Goal: Navigation & Orientation: Understand site structure

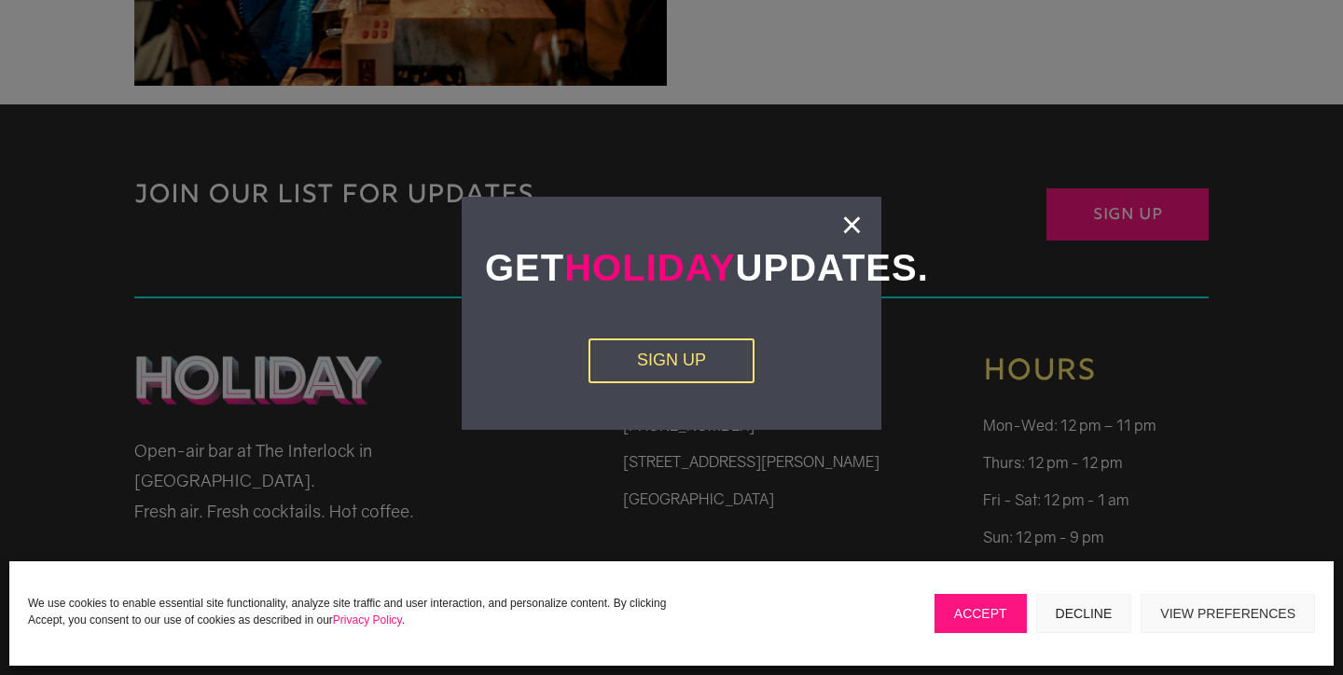
scroll to position [3924, 0]
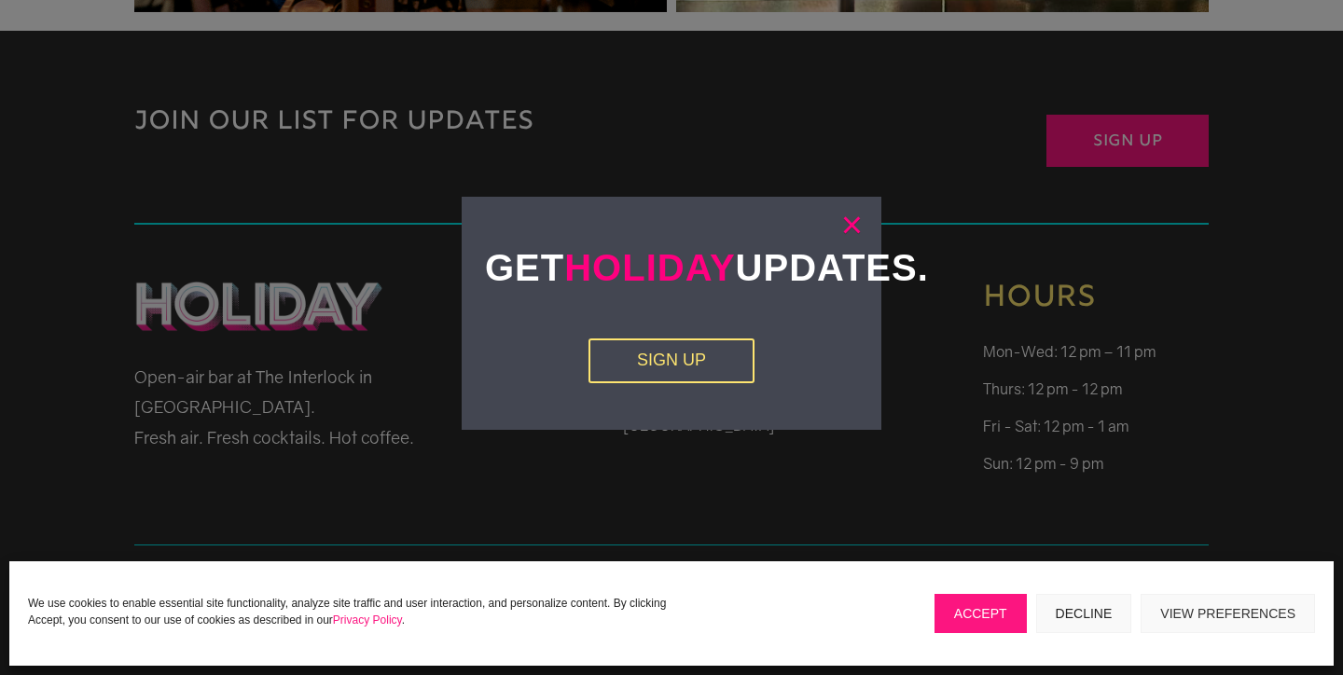
click at [854, 228] on link "×" at bounding box center [851, 224] width 21 height 19
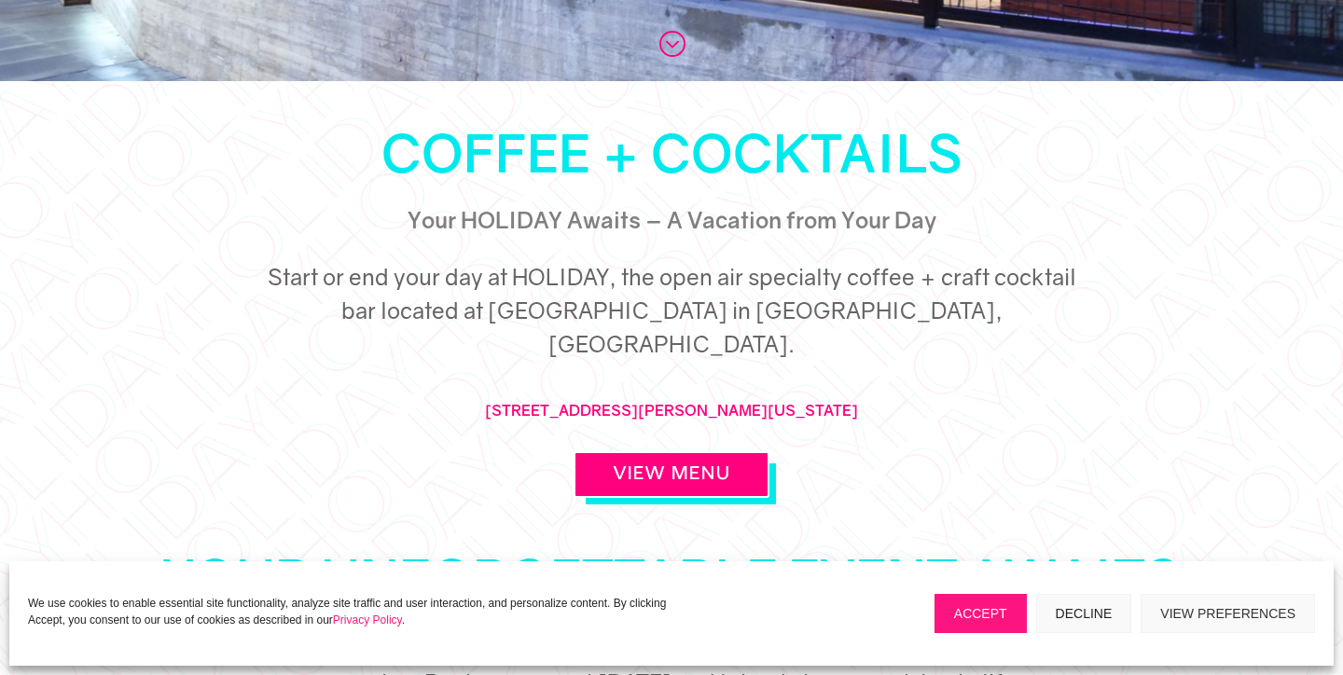
scroll to position [836, 0]
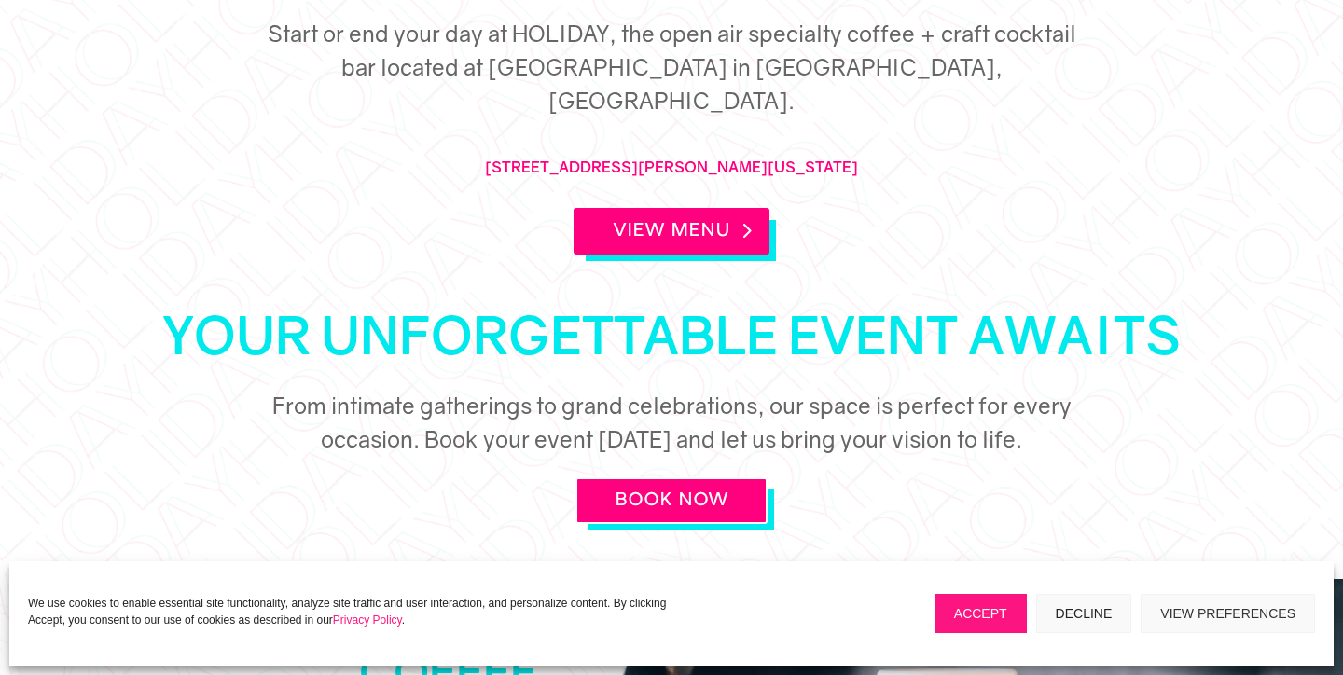
click at [673, 208] on link "View Menu" at bounding box center [672, 231] width 196 height 47
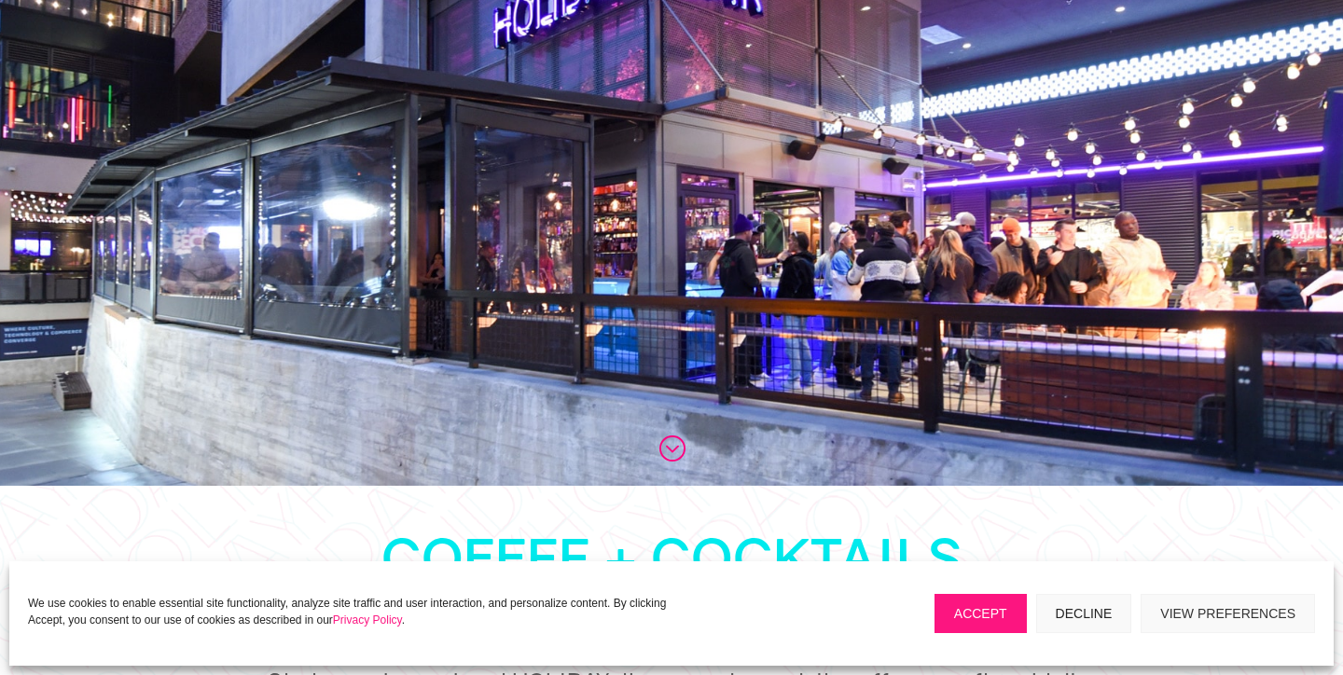
scroll to position [0, 0]
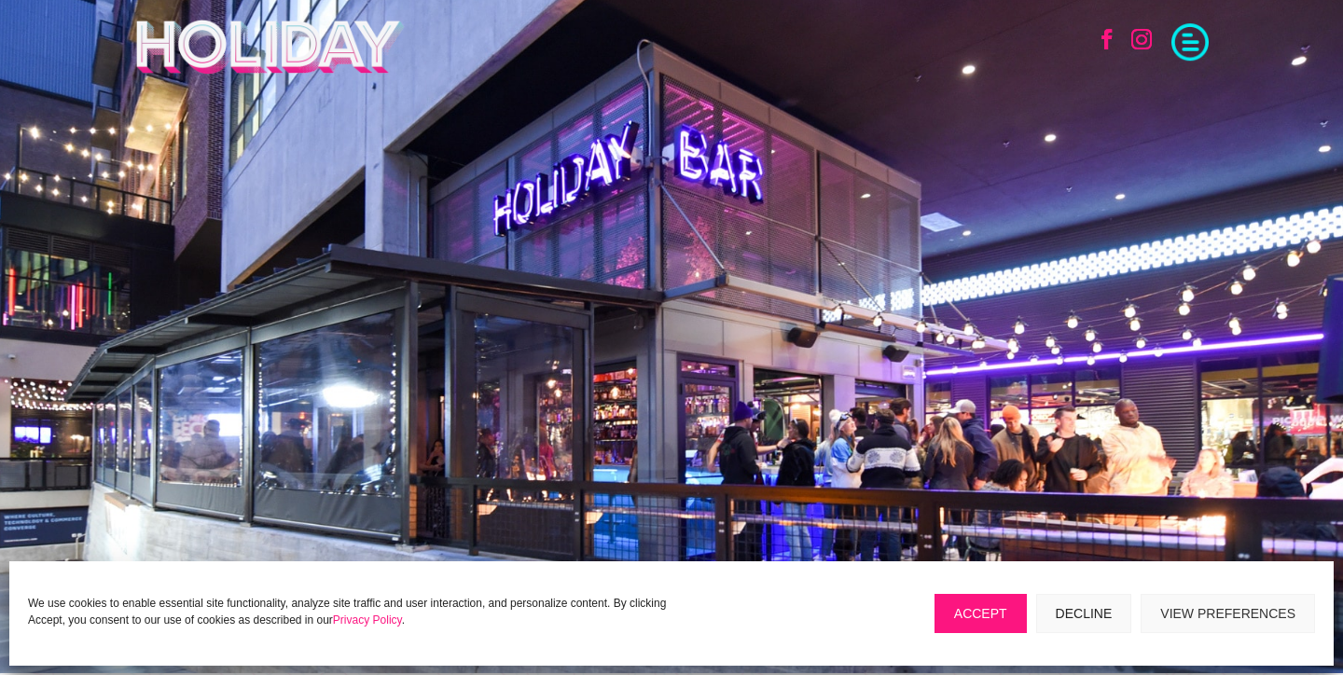
click at [1082, 613] on button "Decline" at bounding box center [1084, 613] width 96 height 39
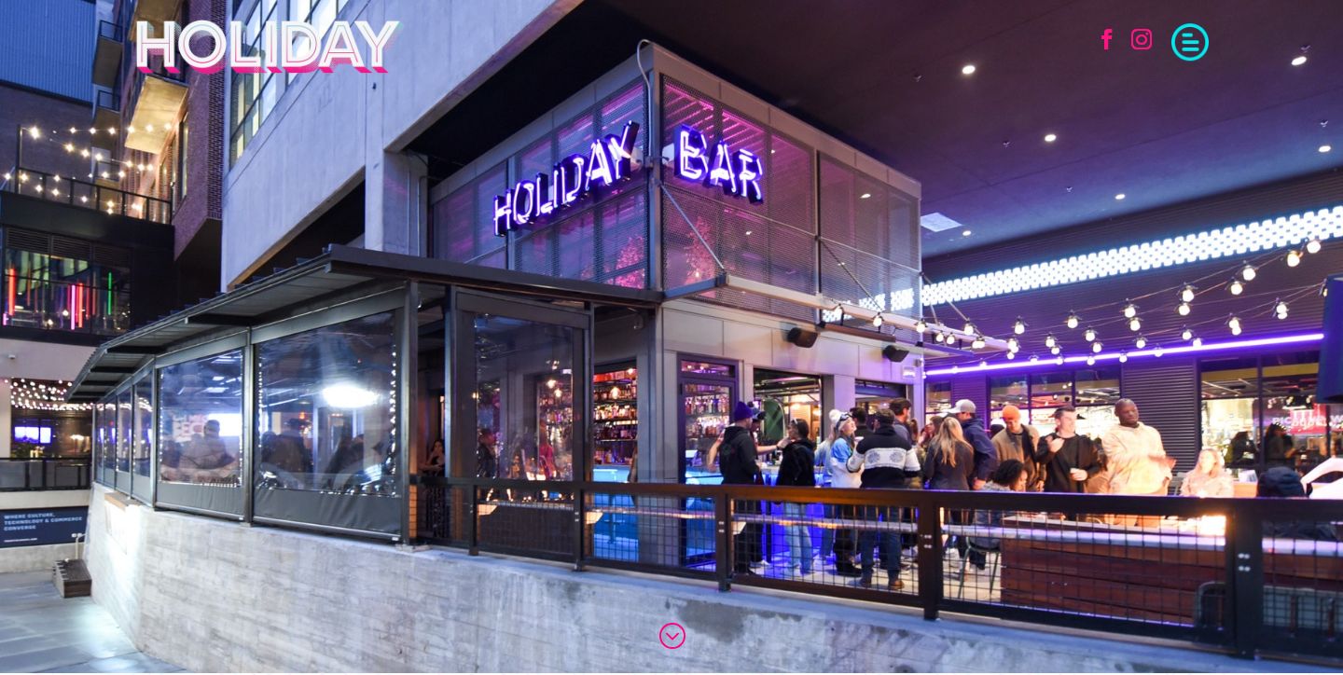
click at [1195, 29] on span at bounding box center [1190, 39] width 37 height 37
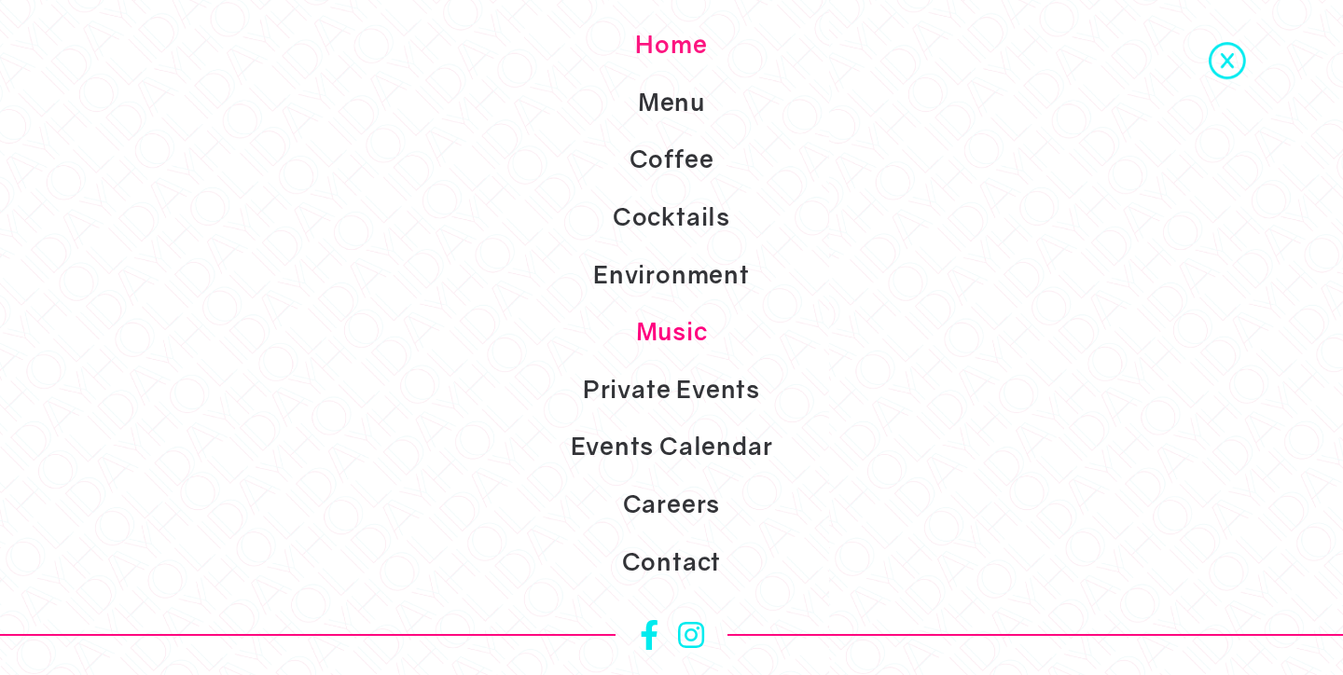
click at [688, 333] on link "Music" at bounding box center [671, 332] width 1343 height 58
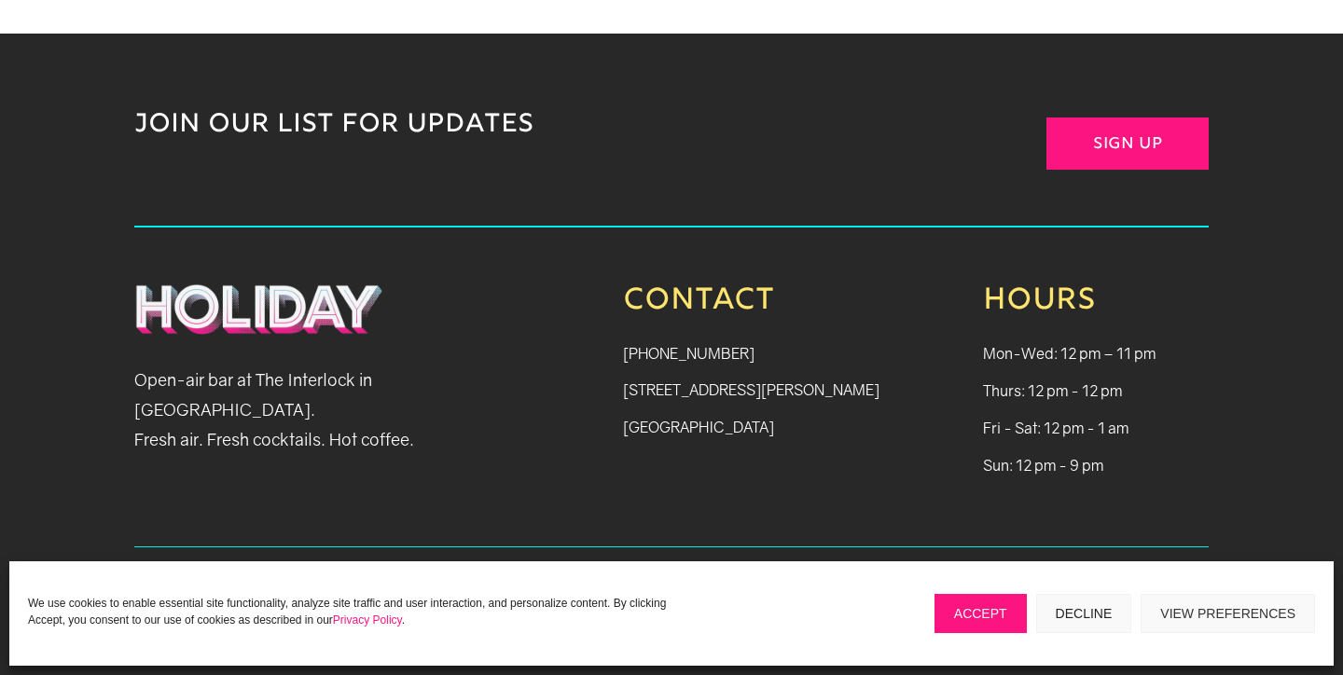
scroll to position [2075, 0]
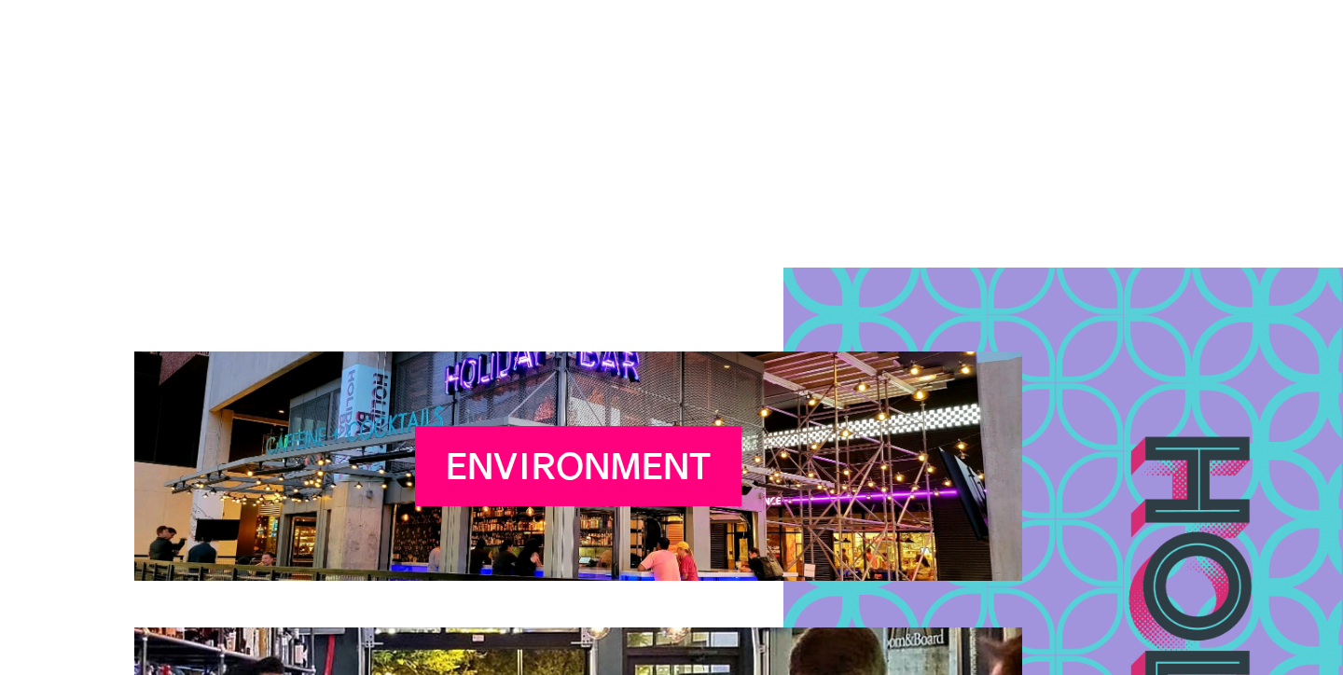
scroll to position [2615, 0]
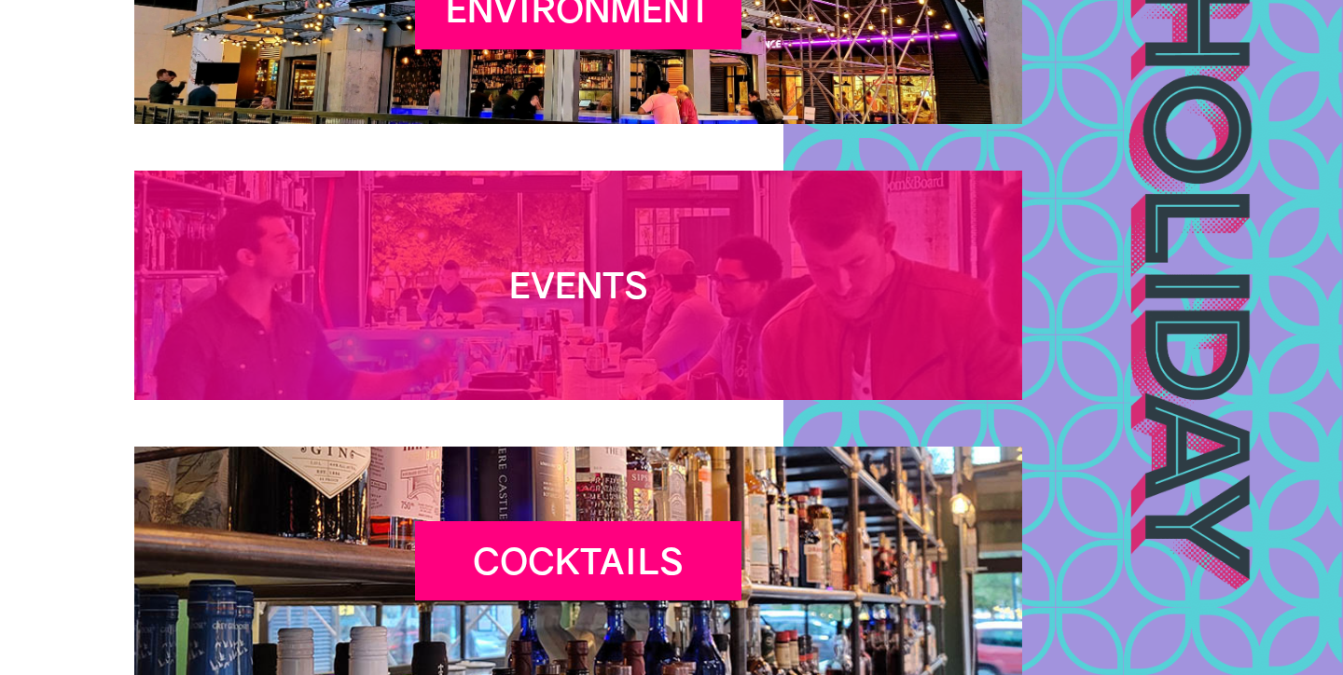
click at [593, 274] on h2 "Events" at bounding box center [578, 290] width 327 height 52
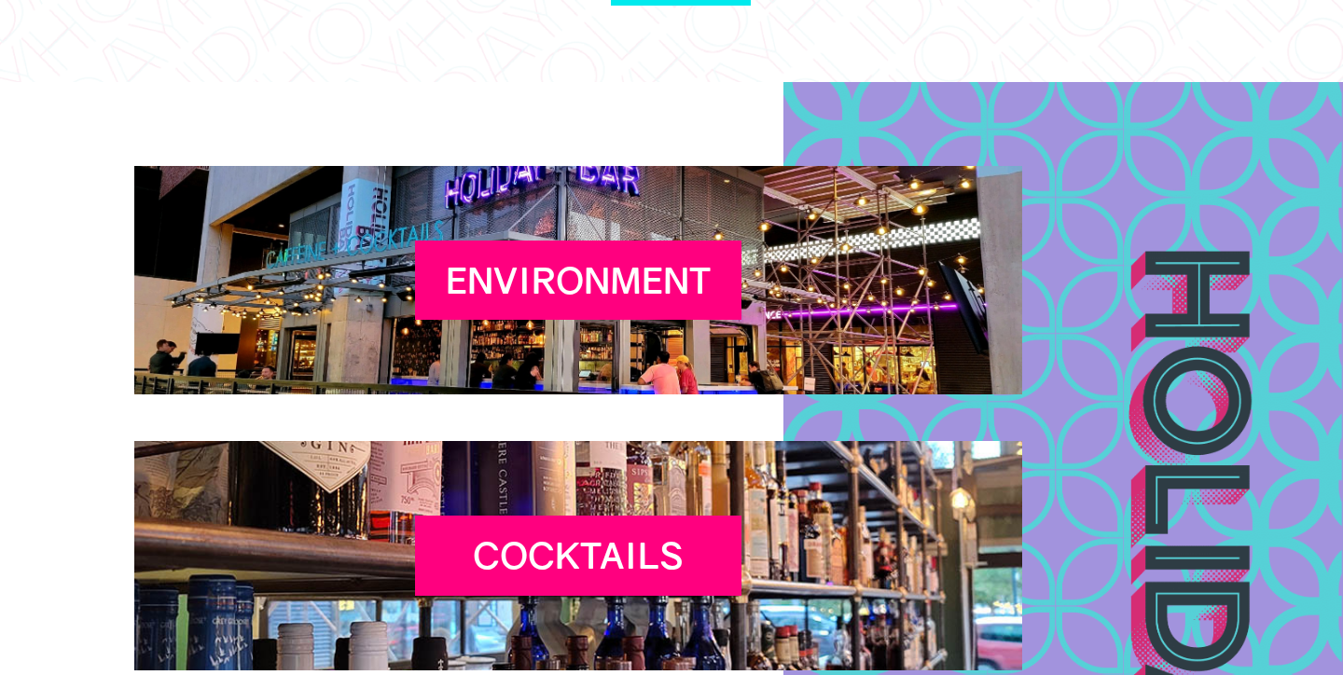
scroll to position [7085, 0]
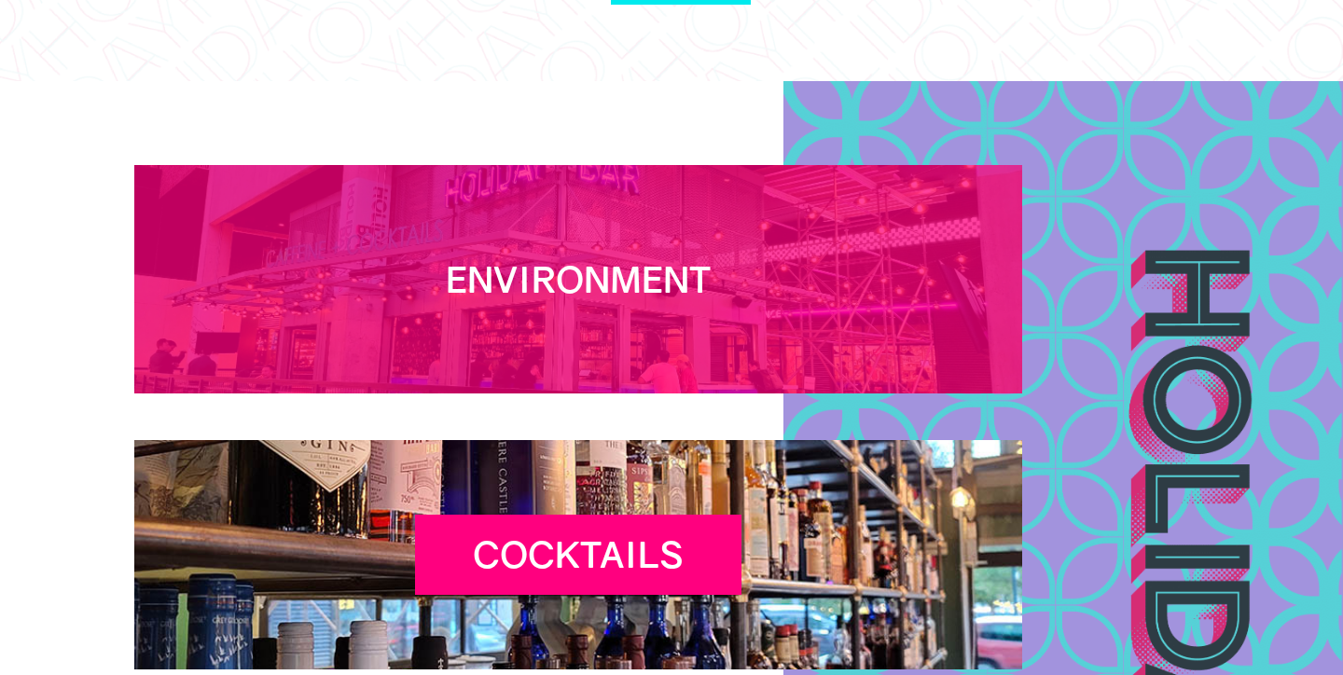
click at [590, 271] on h2 "Environment" at bounding box center [578, 284] width 327 height 52
